Goal: Task Accomplishment & Management: Use online tool/utility

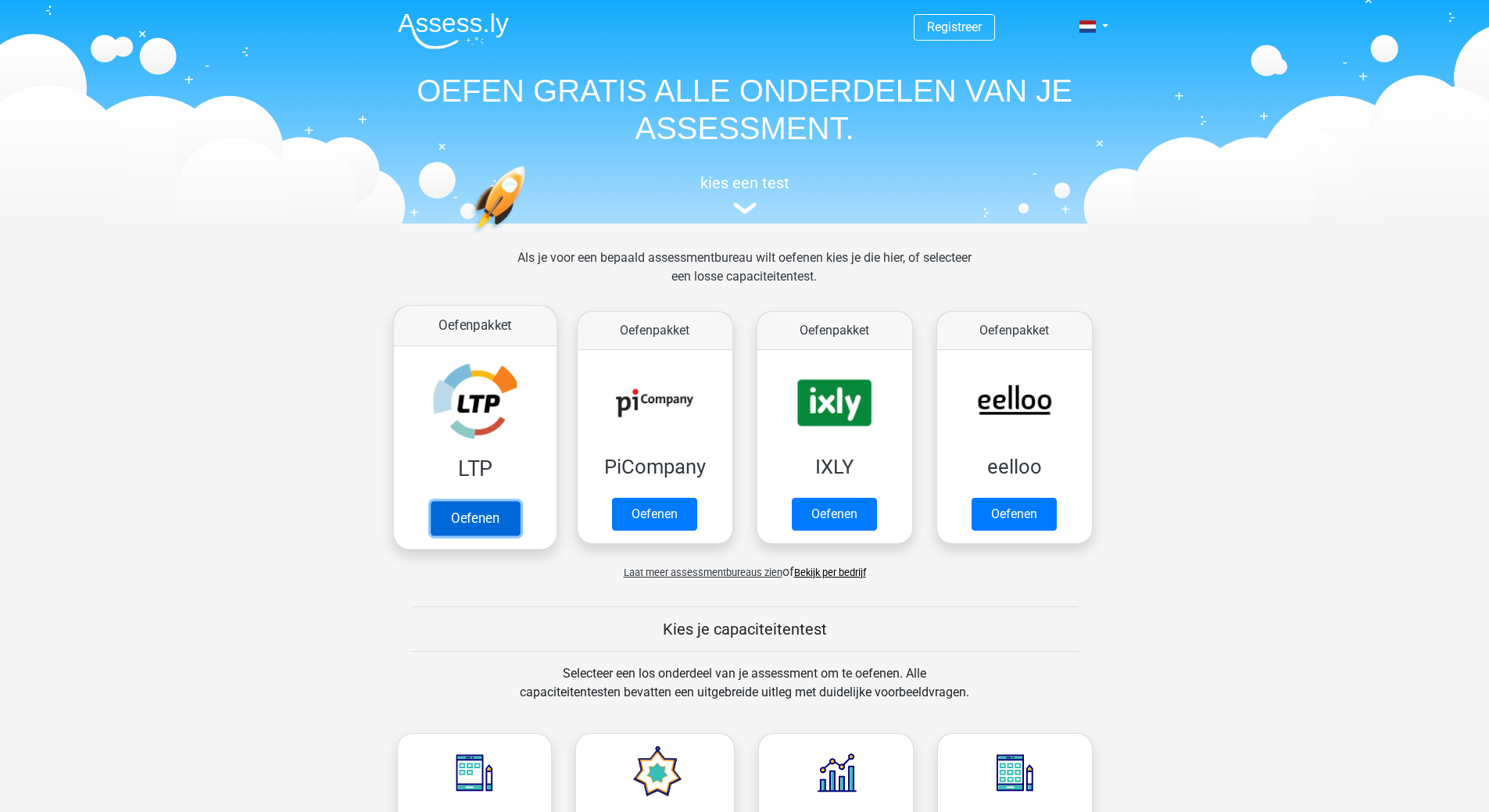
click at [469, 512] on link "Oefenen" at bounding box center [474, 518] width 89 height 34
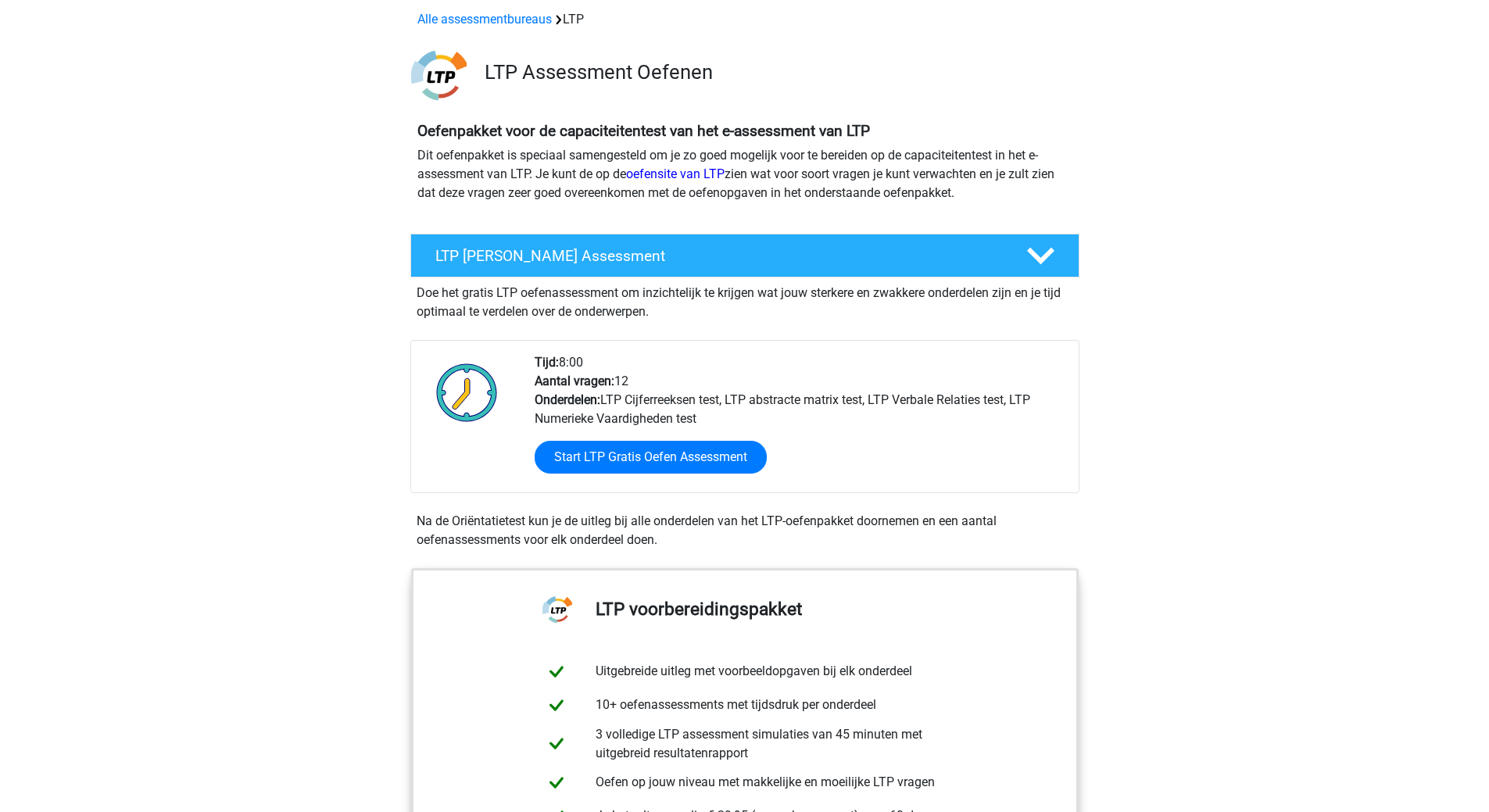
scroll to position [156, 0]
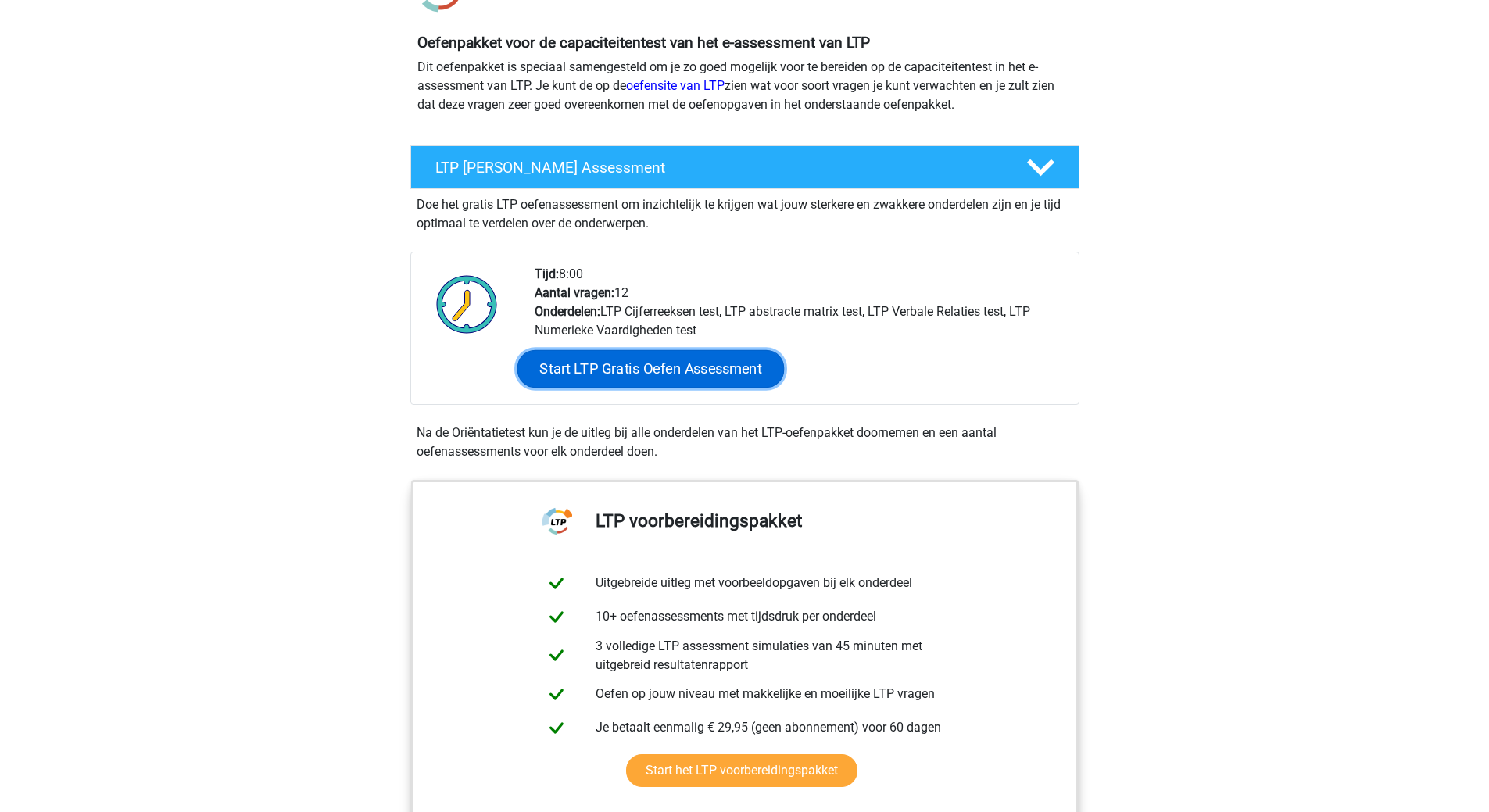
click at [641, 370] on link "Start LTP Gratis Oefen Assessment" at bounding box center [650, 369] width 268 height 38
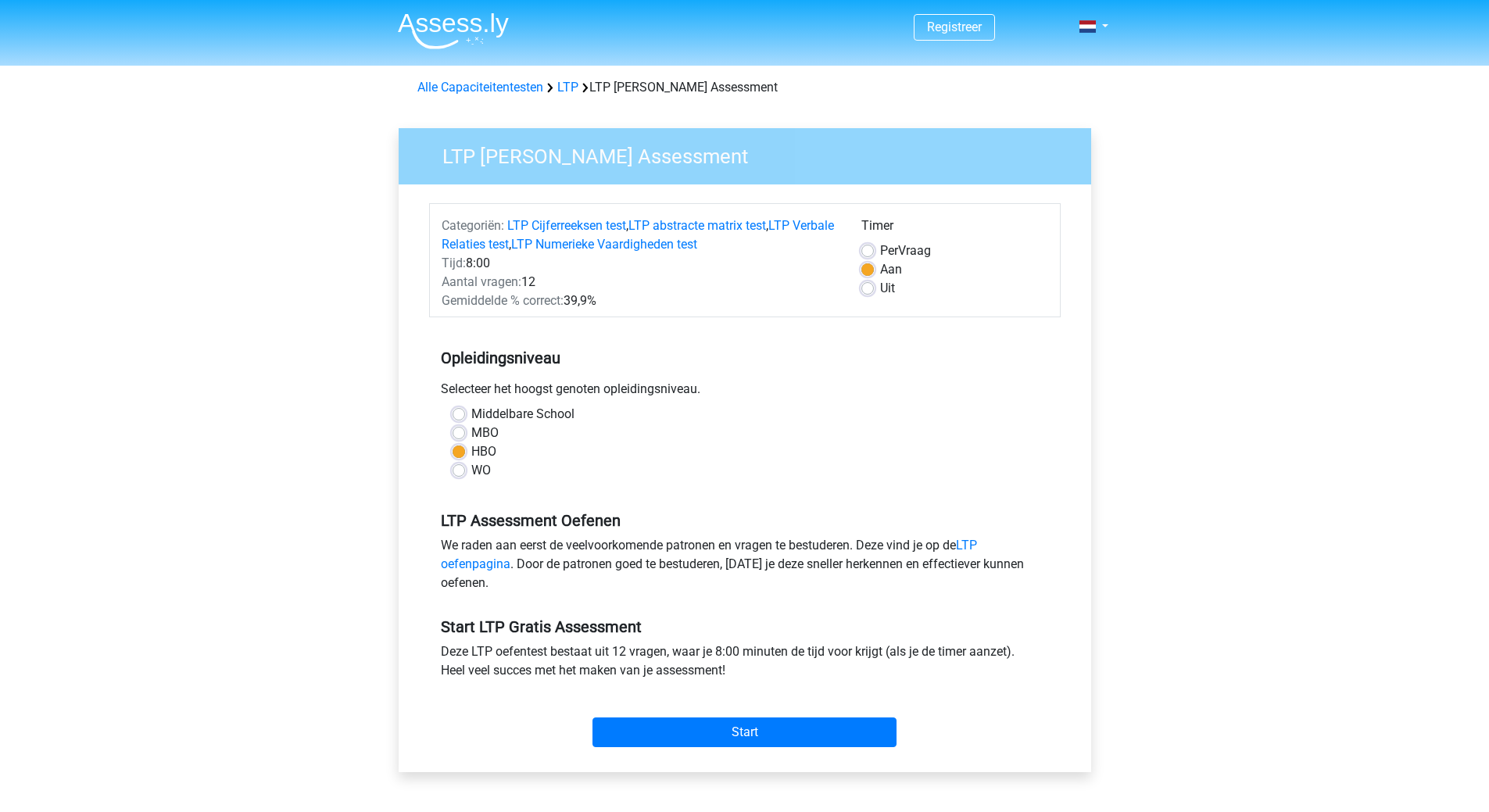
click at [471, 472] on label "WO" at bounding box center [480, 471] width 20 height 19
click at [458, 472] on input "WO" at bounding box center [459, 469] width 13 height 15
radio input "true"
click at [780, 734] on input "Start" at bounding box center [744, 731] width 304 height 30
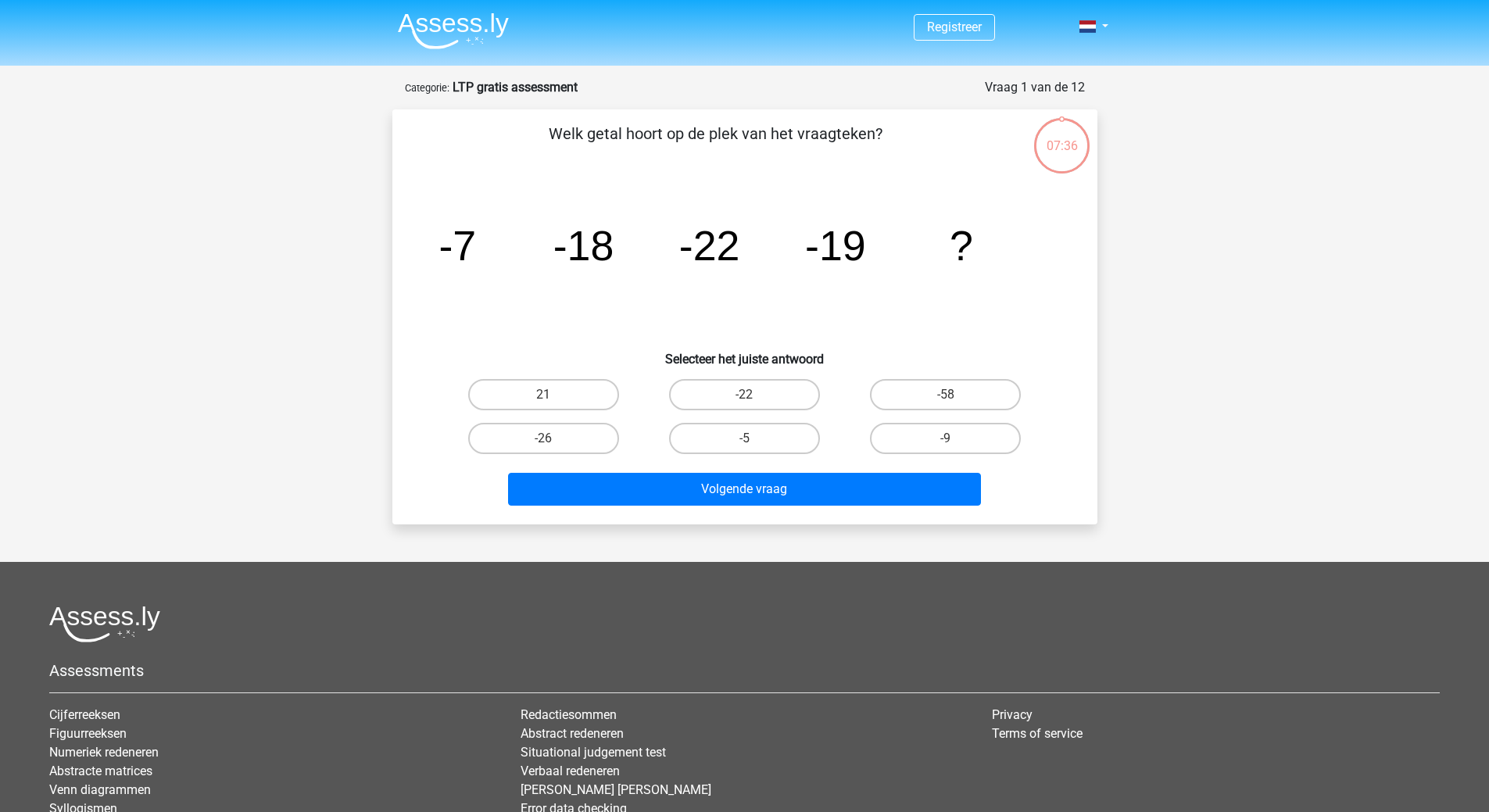
drag, startPoint x: 970, startPoint y: 440, endPoint x: 889, endPoint y: 458, distance: 83.0
click at [969, 441] on label "-9" at bounding box center [945, 438] width 151 height 31
click at [955, 441] on input "-9" at bounding box center [951, 443] width 10 height 10
radio input "true"
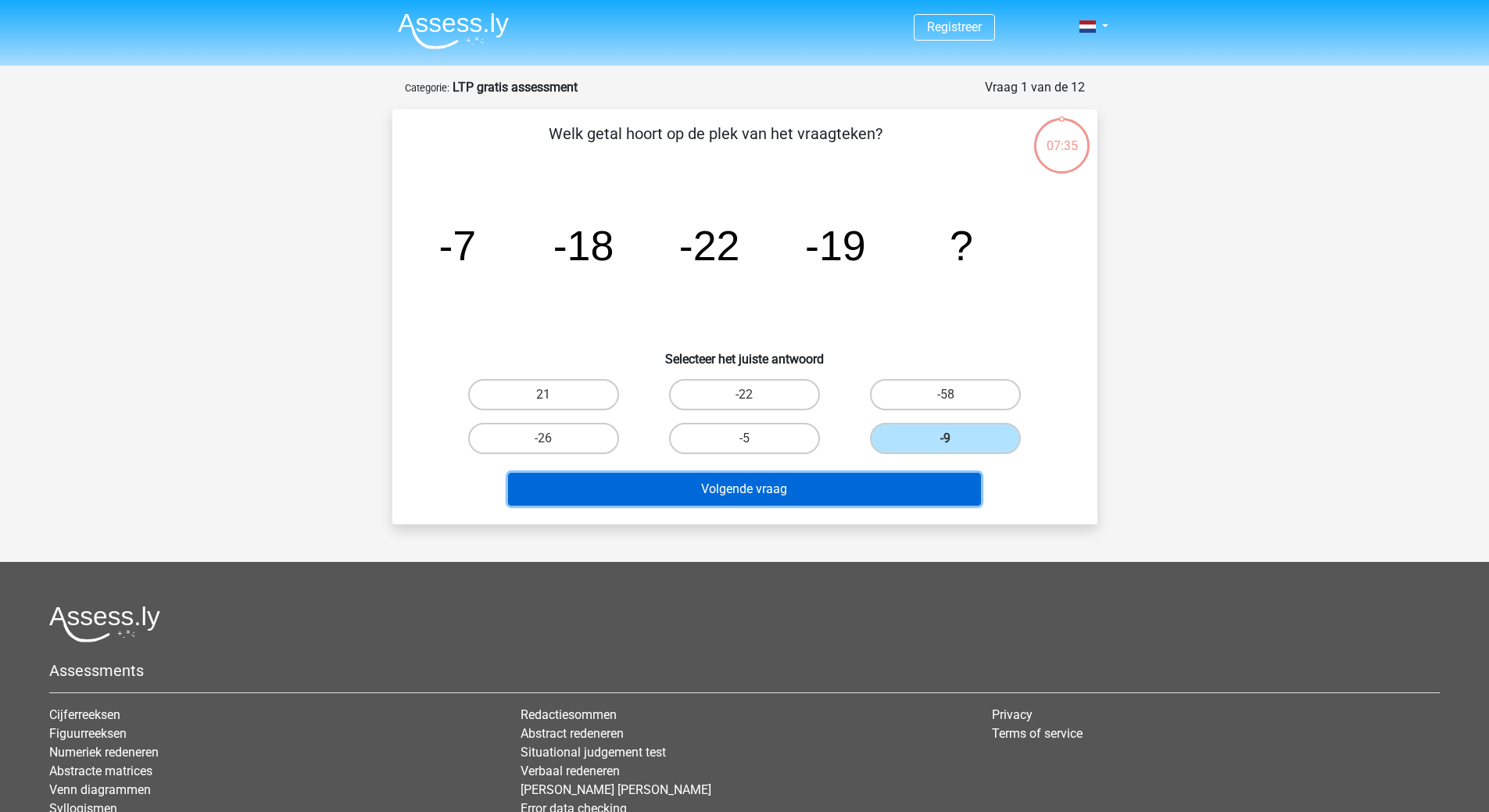
click at [810, 488] on button "Volgende vraag" at bounding box center [744, 489] width 473 height 33
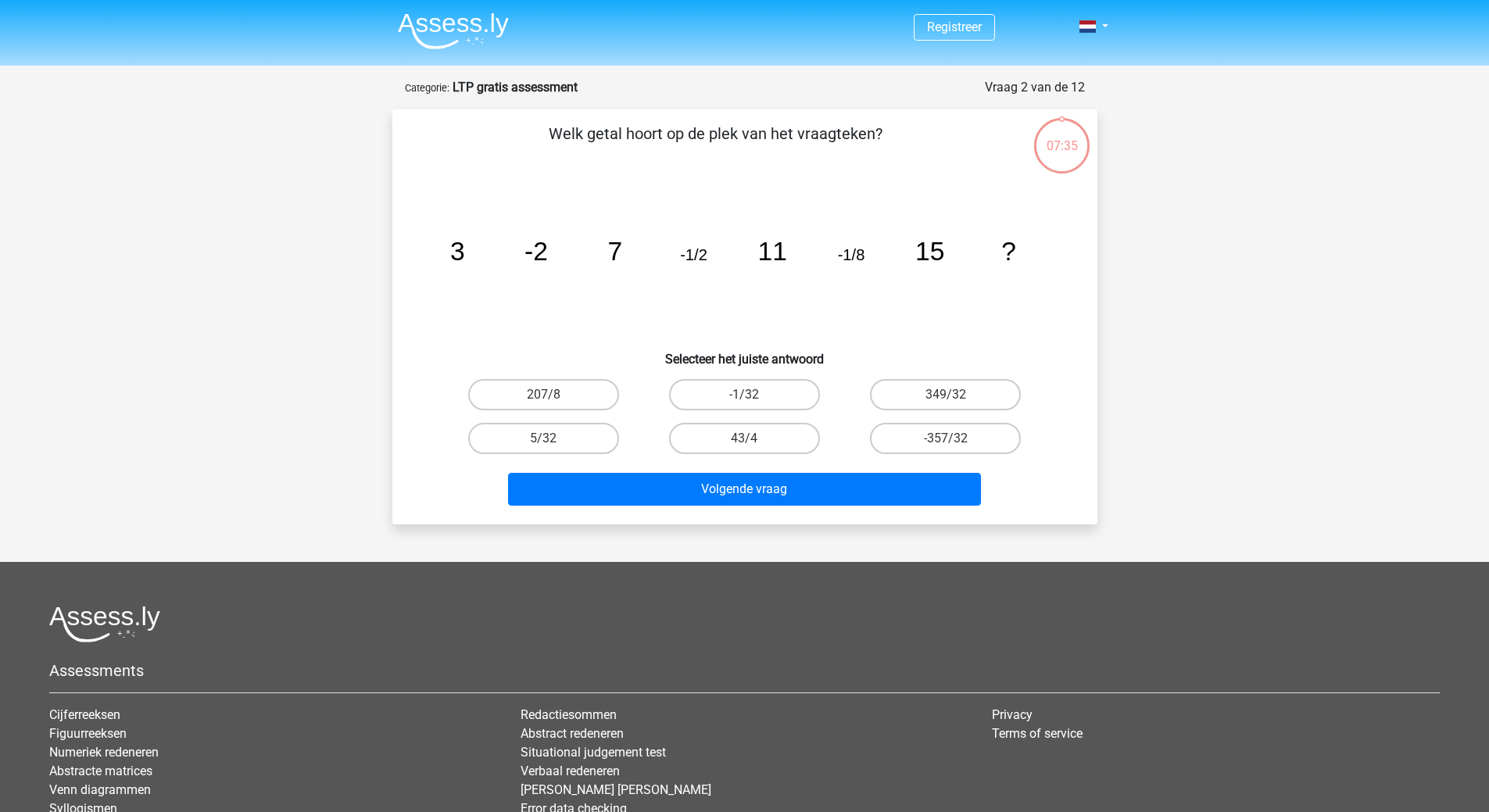
scroll to position [78, 0]
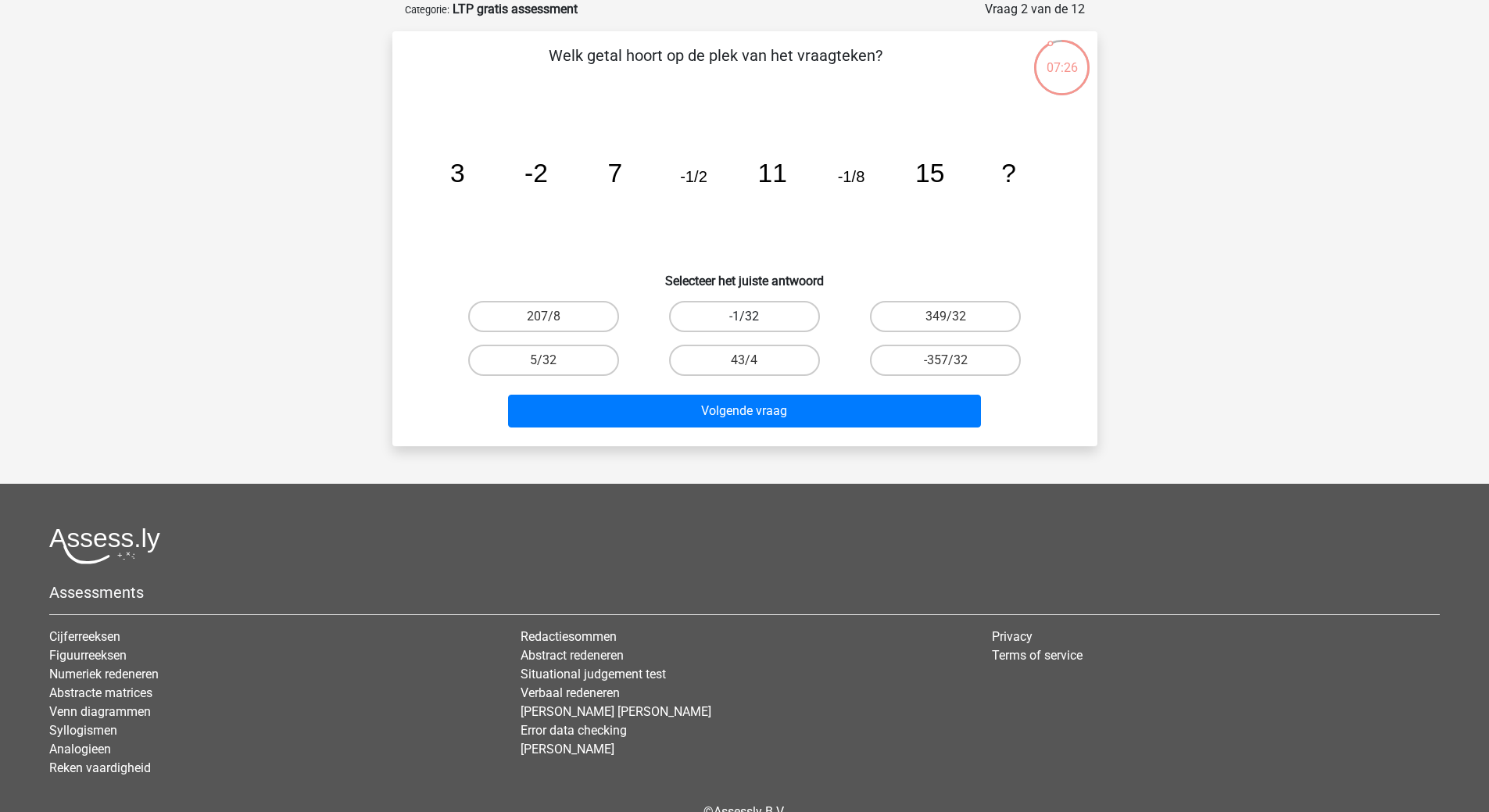
click at [755, 313] on label "-1/32" at bounding box center [744, 316] width 151 height 31
click at [754, 316] on input "-1/32" at bounding box center [749, 322] width 10 height 10
radio input "true"
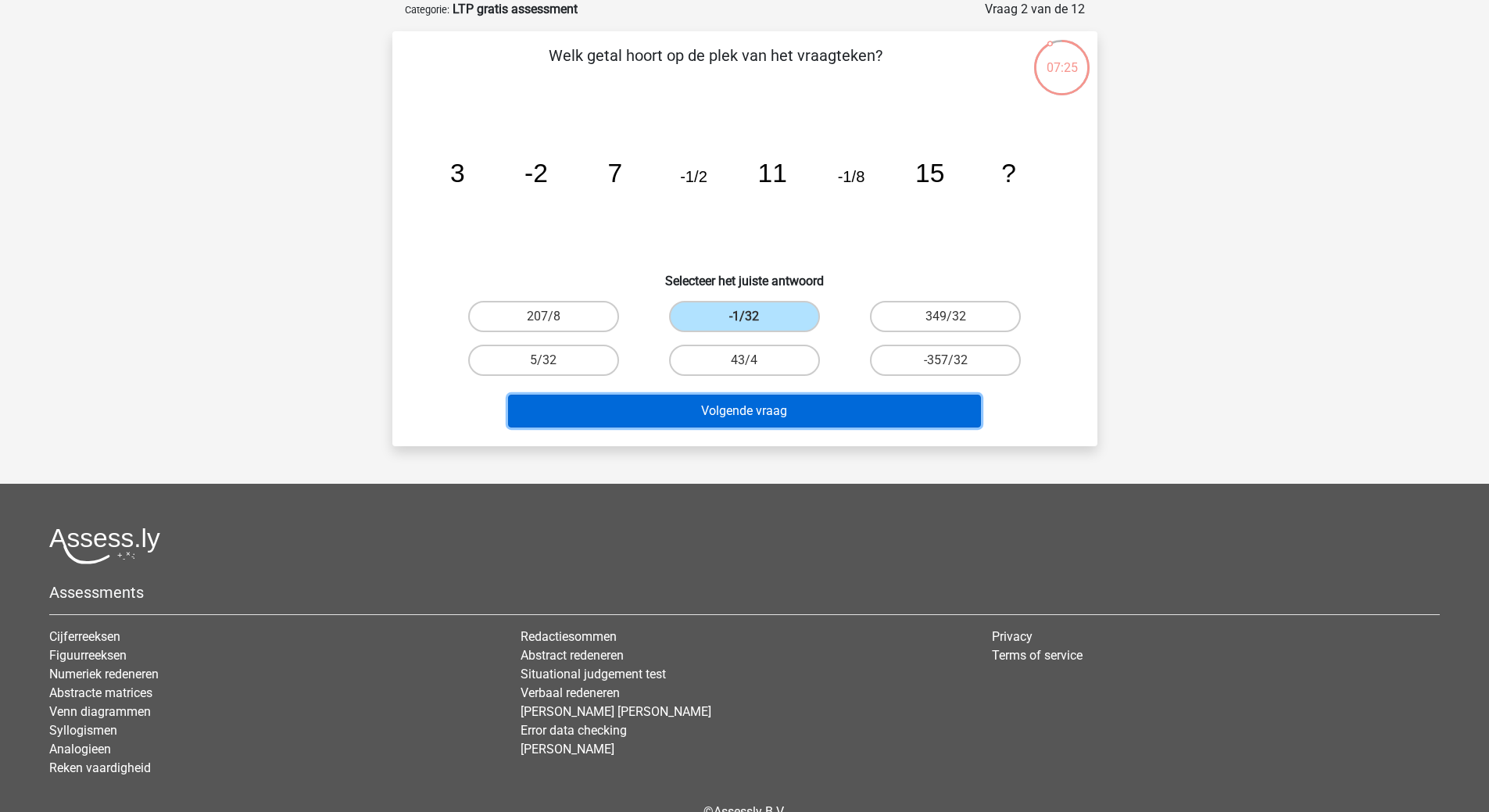
click at [744, 423] on button "Volgende vraag" at bounding box center [744, 411] width 473 height 33
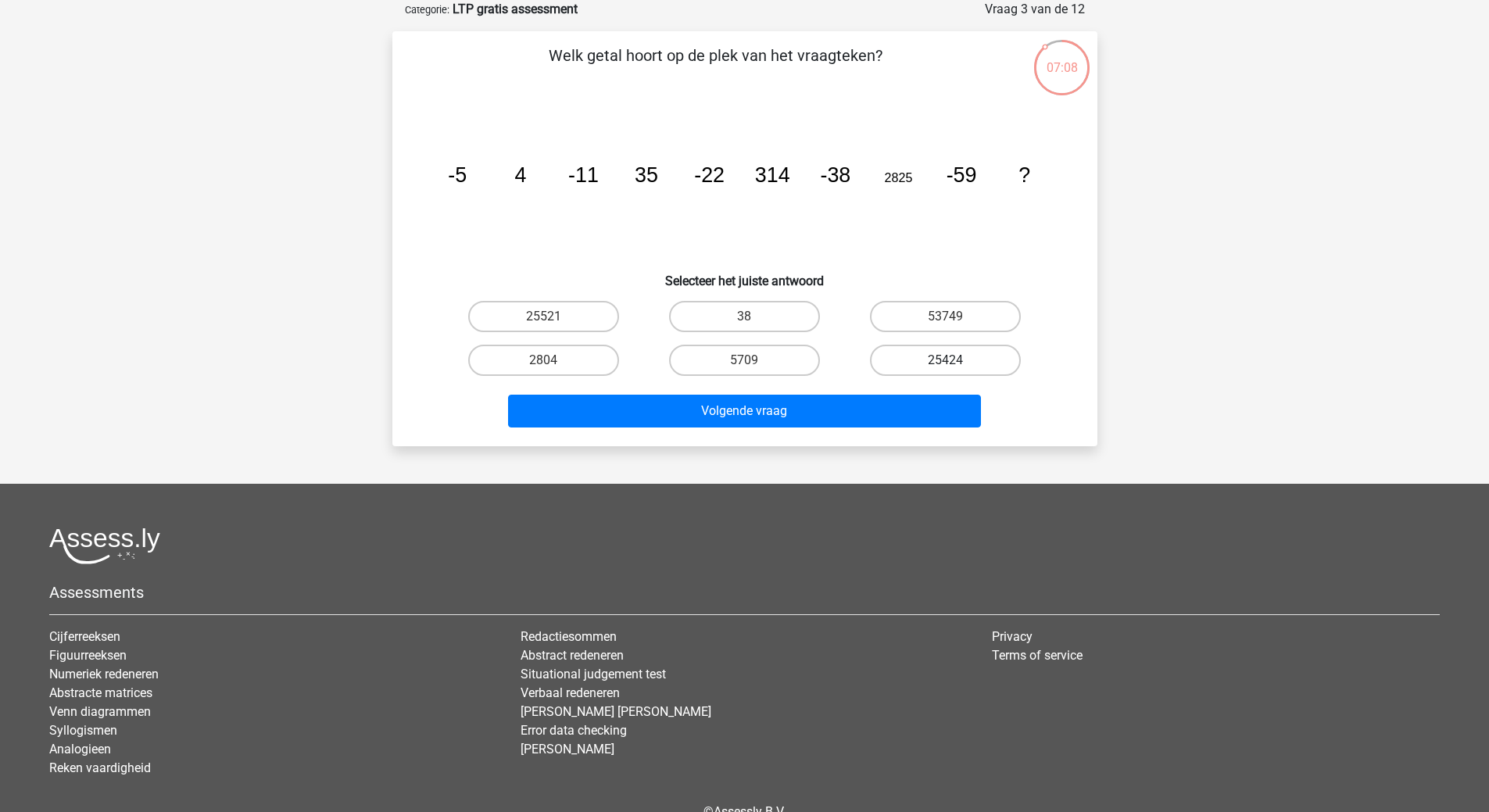
click at [943, 356] on label "25424" at bounding box center [945, 360] width 151 height 31
click at [946, 360] on input "25424" at bounding box center [951, 365] width 10 height 10
radio input "true"
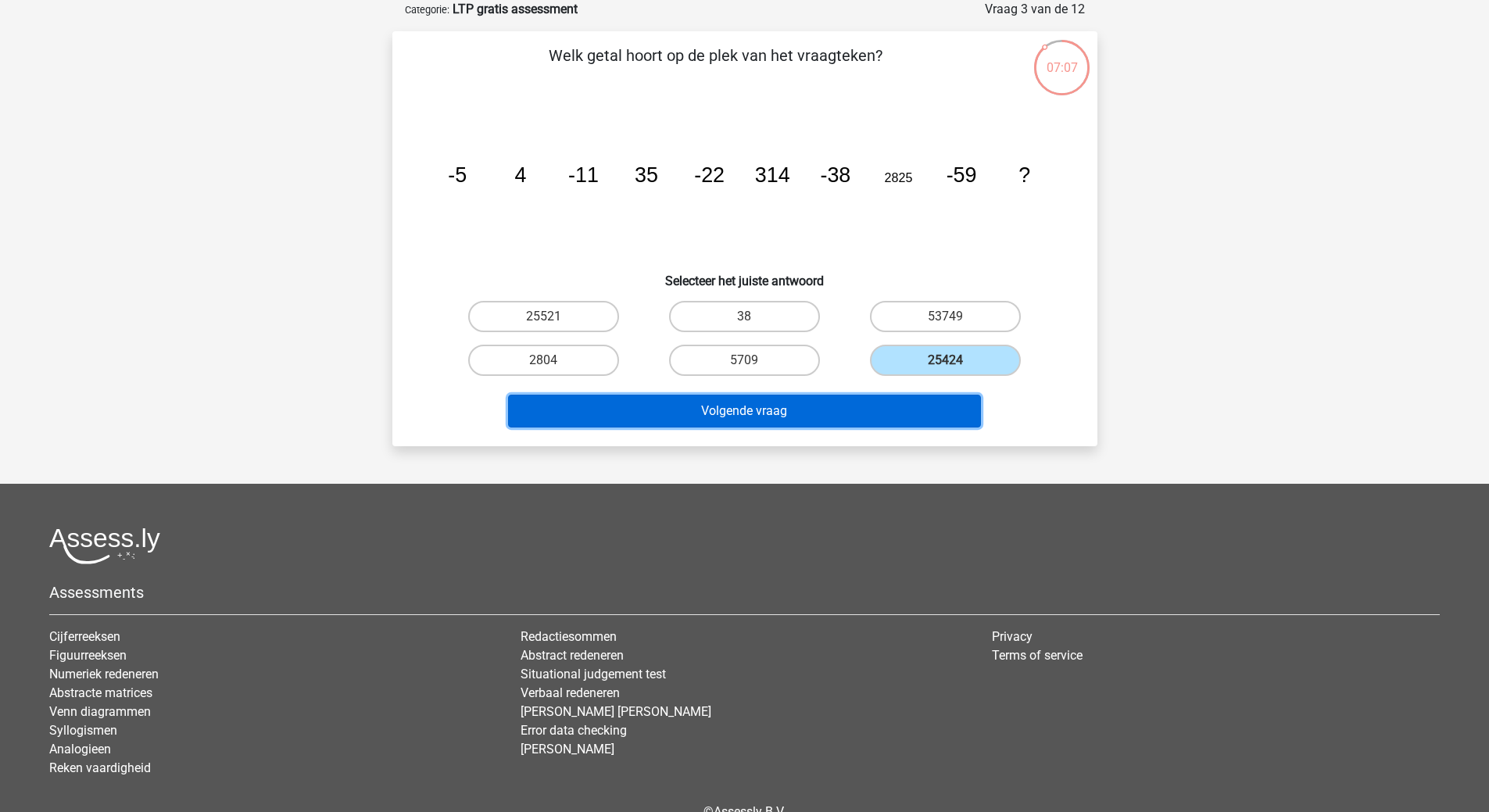
click at [737, 400] on button "Volgende vraag" at bounding box center [744, 411] width 473 height 33
